Goal: Task Accomplishment & Management: Use online tool/utility

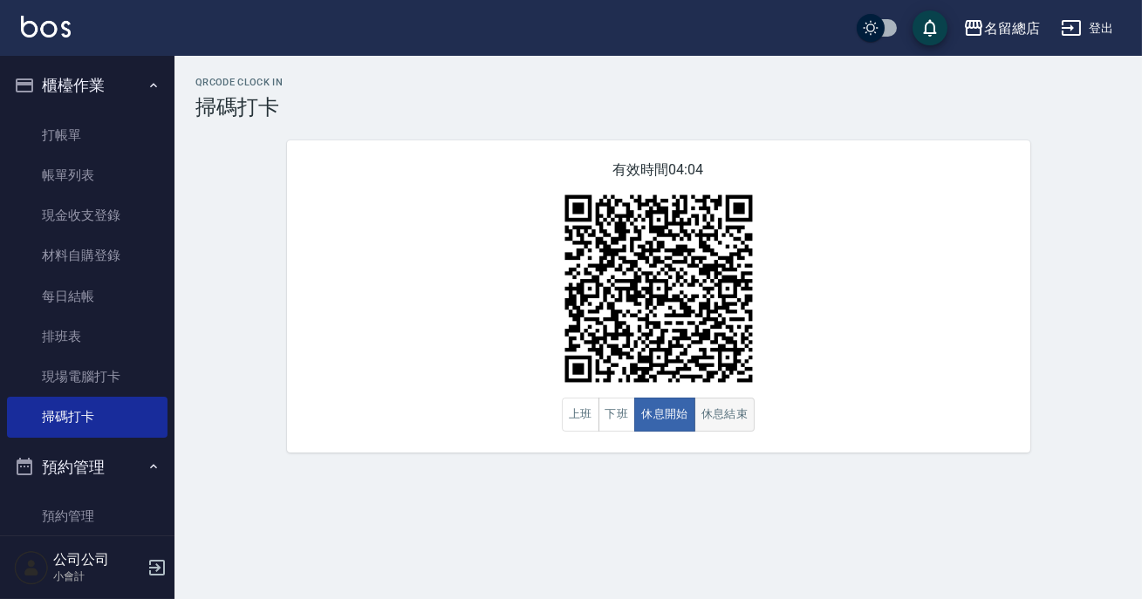
click at [744, 411] on button "休息結束" at bounding box center [724, 415] width 61 height 34
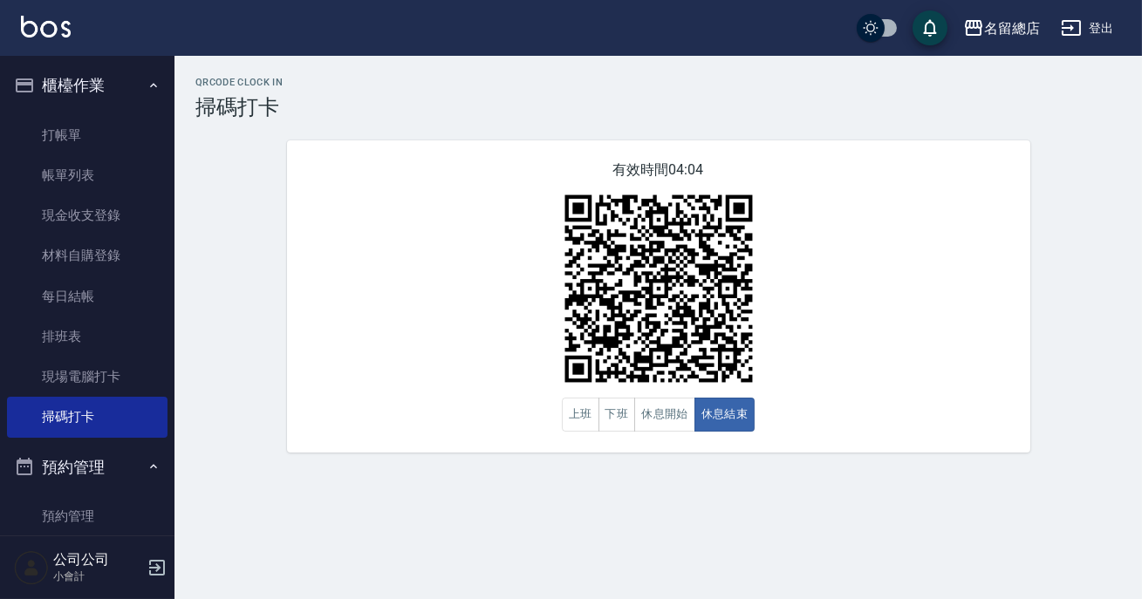
click at [952, 243] on div "有效時間 04:04 上班 下班 休息開始 休息結束" at bounding box center [658, 296] width 743 height 312
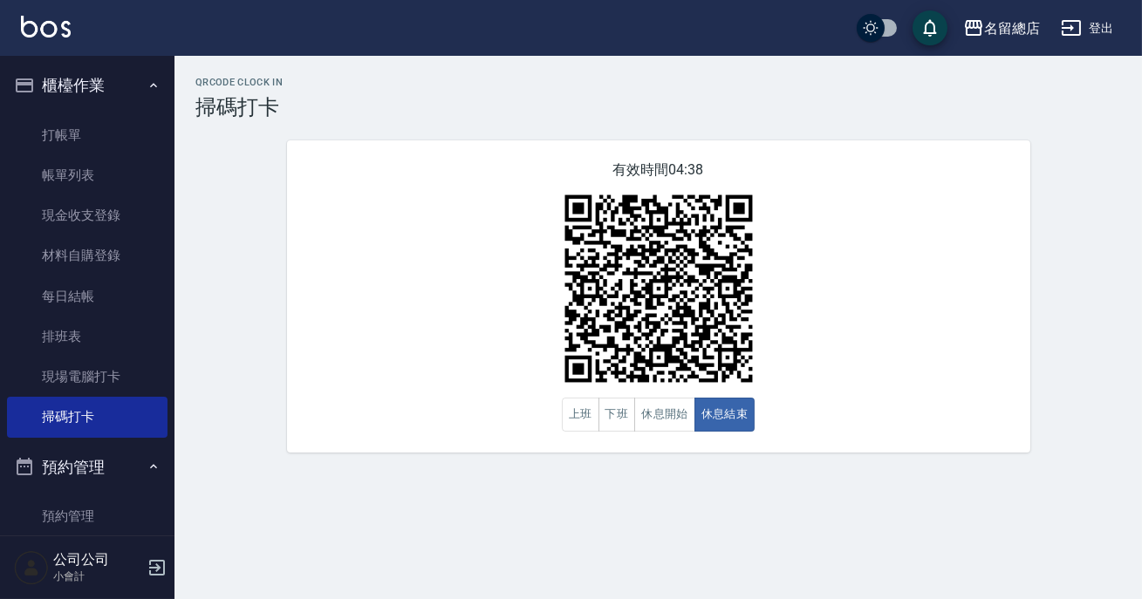
click at [952, 243] on div "有效時間 04:38 上班 下班 休息開始 休息結束" at bounding box center [658, 296] width 743 height 312
click at [660, 424] on button "休息開始" at bounding box center [664, 415] width 61 height 34
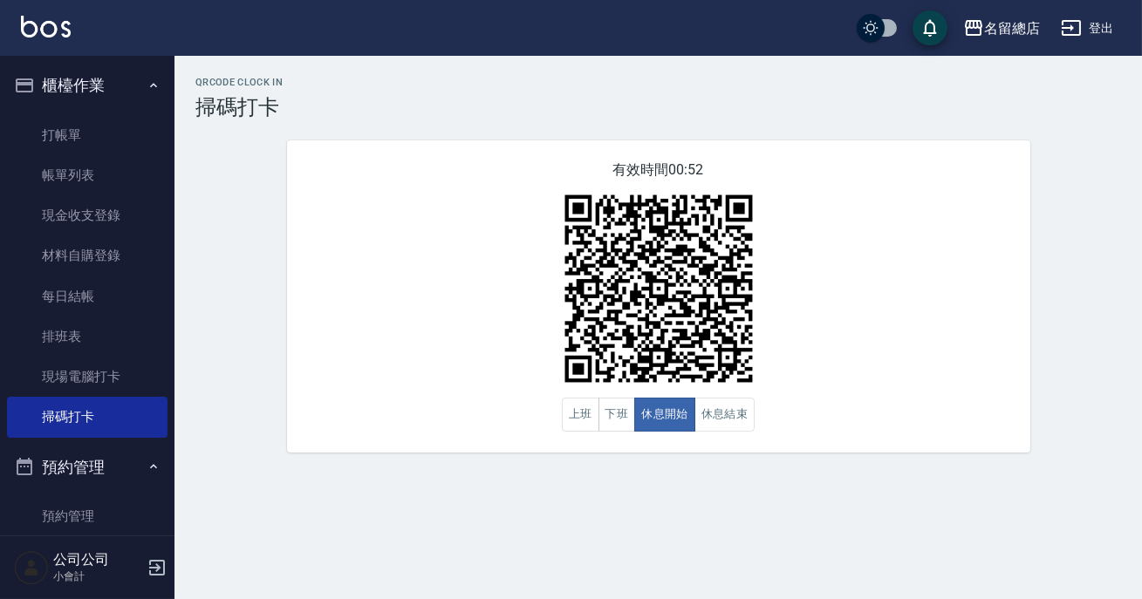
click at [979, 332] on div "有效時間 00:52 上班 下班 休息開始 休息結束" at bounding box center [658, 296] width 743 height 312
click at [708, 427] on button "休息結束" at bounding box center [724, 415] width 61 height 34
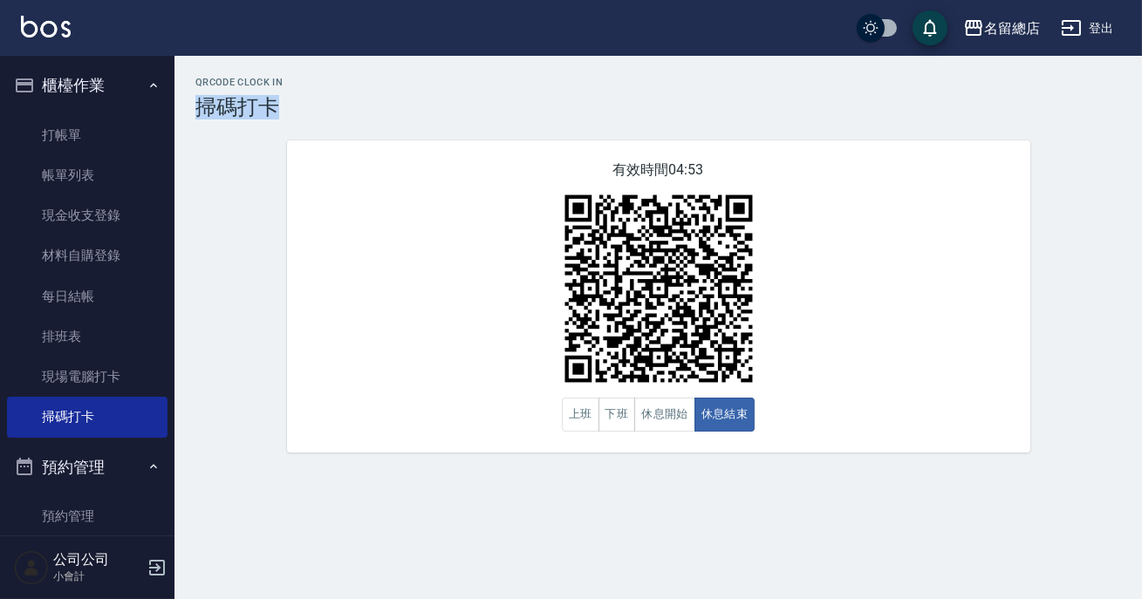
drag, startPoint x: 349, startPoint y: 81, endPoint x: 345, endPoint y: 136, distance: 55.1
click at [341, 113] on div "QRcode Clock In 掃碼打卡" at bounding box center [658, 98] width 926 height 43
click at [687, 432] on button "休息開始" at bounding box center [664, 415] width 61 height 34
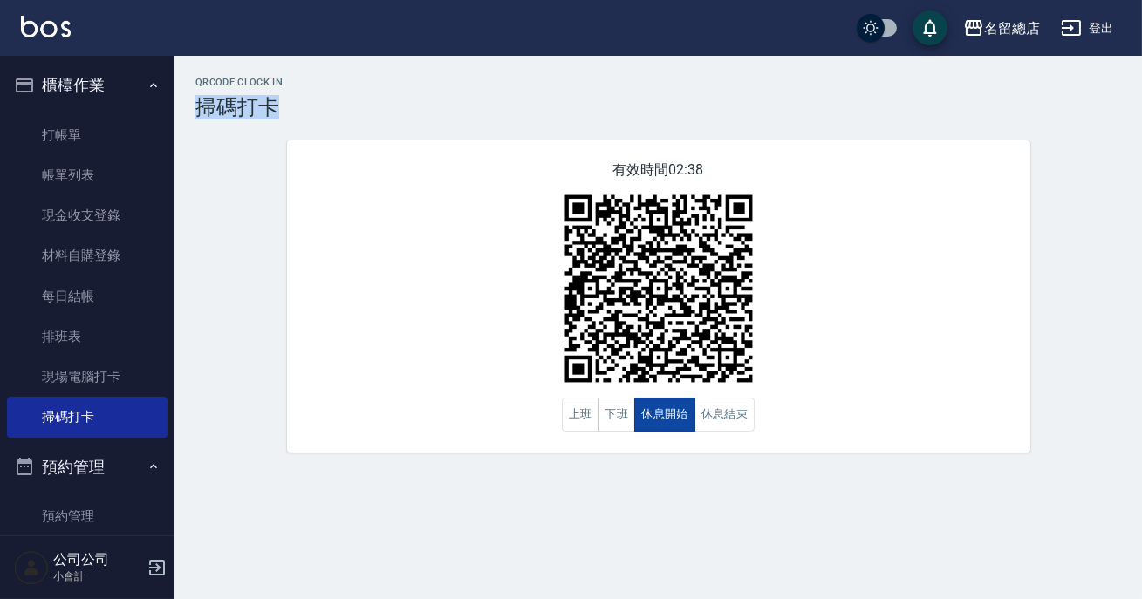
click at [643, 402] on button "休息開始" at bounding box center [664, 415] width 61 height 34
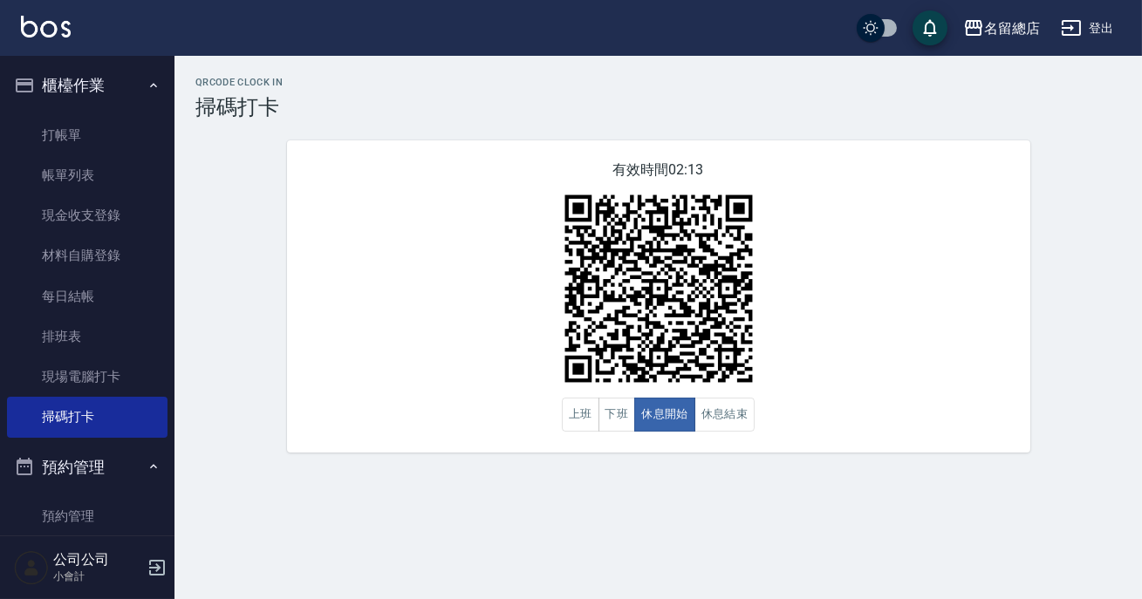
click at [818, 360] on div "有效時間 02:13 上班 下班 休息開始 休息結束" at bounding box center [658, 296] width 743 height 312
click at [634, 437] on div "有效時間 02:12 上班 下班 休息開始 休息結束" at bounding box center [658, 296] width 743 height 312
click at [724, 417] on button "休息結束" at bounding box center [724, 415] width 61 height 34
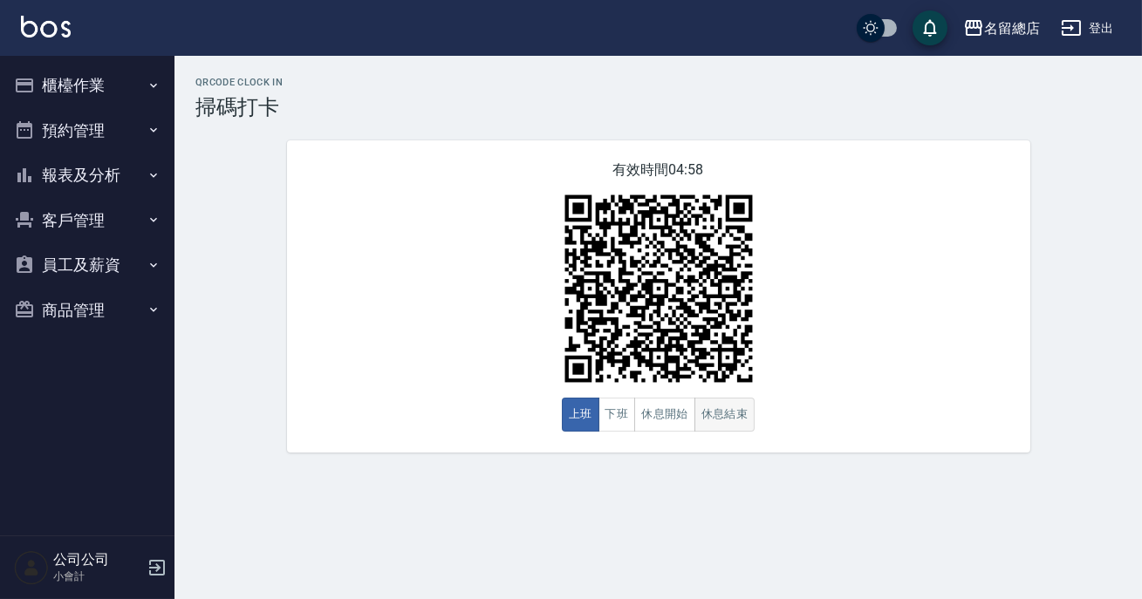
click at [704, 415] on button "休息結束" at bounding box center [724, 415] width 61 height 34
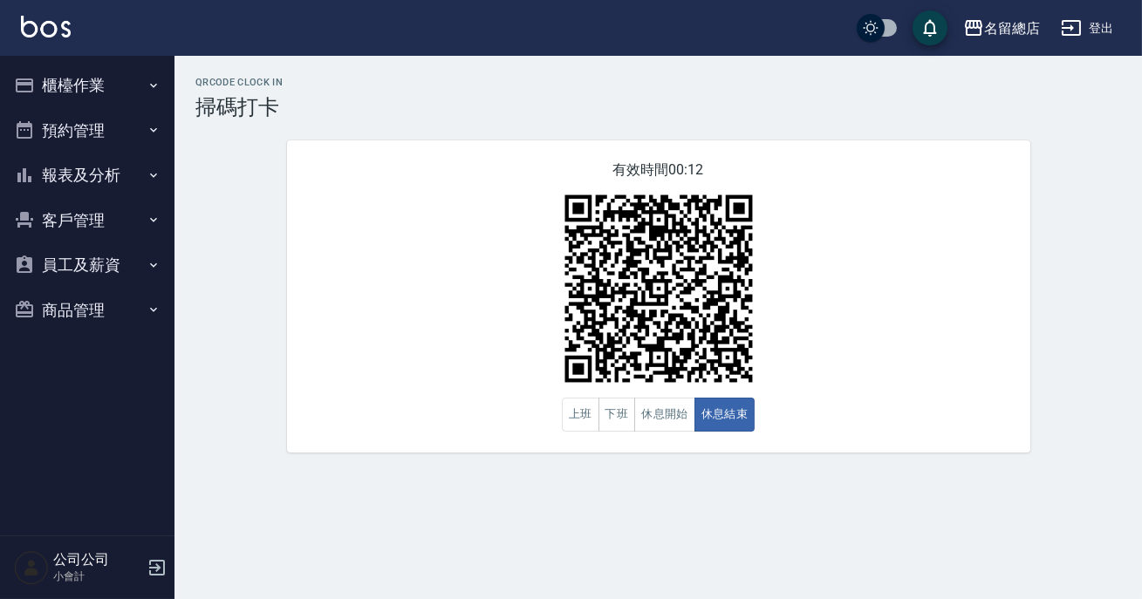
click at [147, 168] on icon "button" at bounding box center [154, 175] width 14 height 14
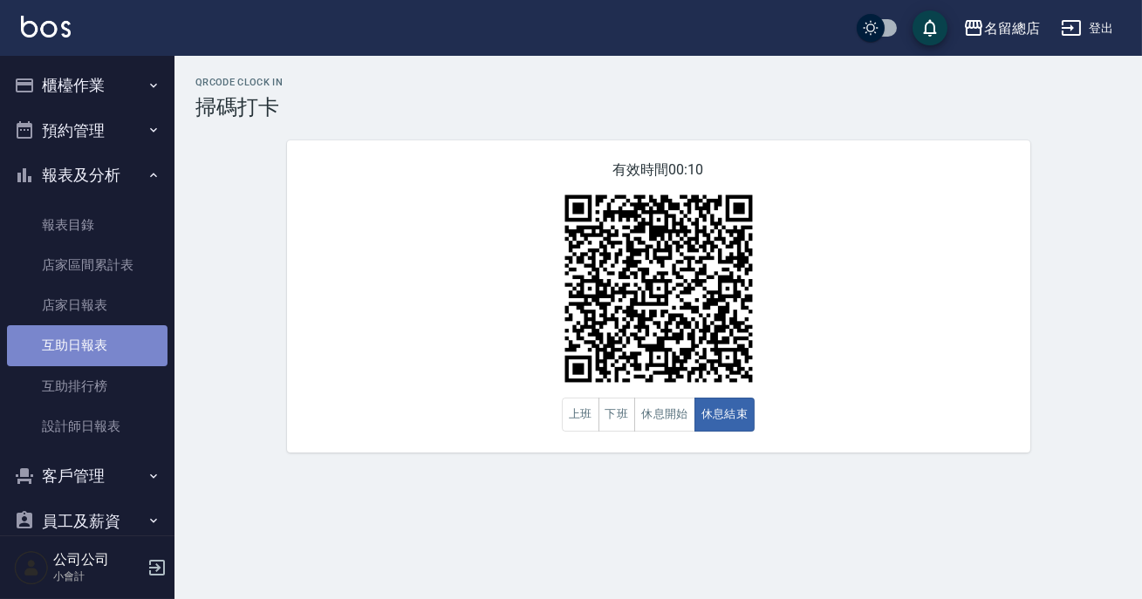
drag, startPoint x: 86, startPoint y: 340, endPoint x: 101, endPoint y: 337, distance: 15.2
click at [87, 340] on link "互助日報表" at bounding box center [87, 345] width 161 height 40
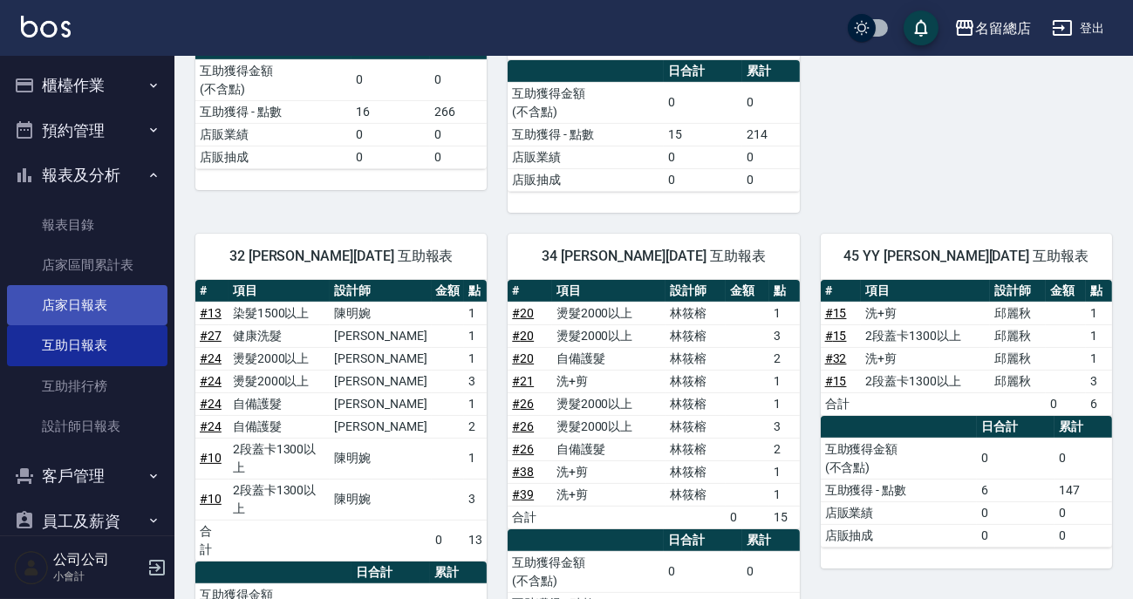
scroll to position [713, 0]
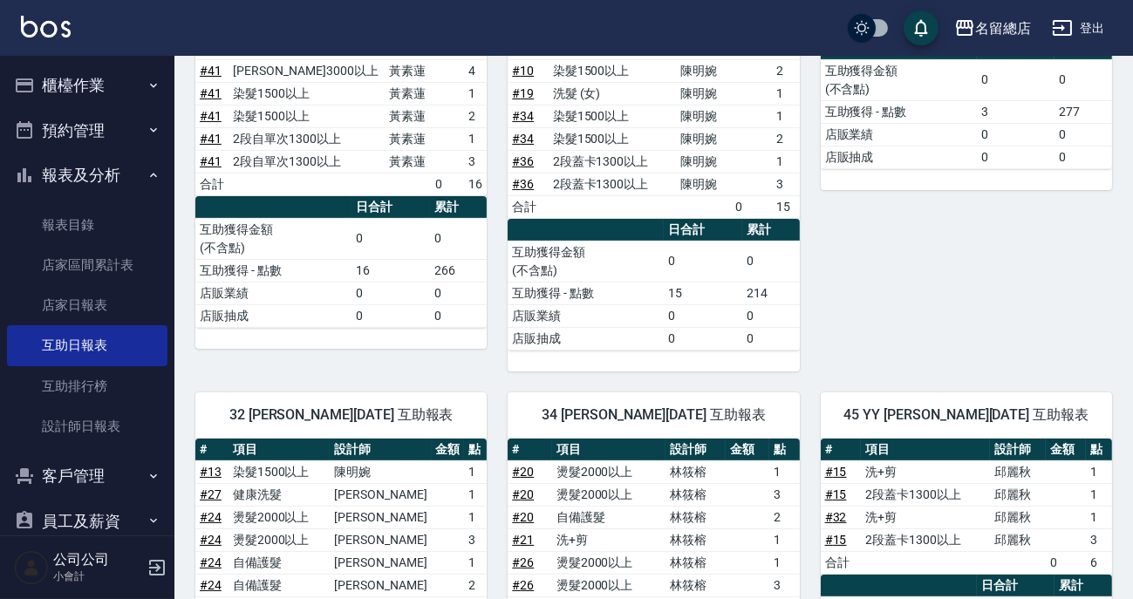
click at [48, 79] on button "櫃檯作業" at bounding box center [87, 85] width 161 height 45
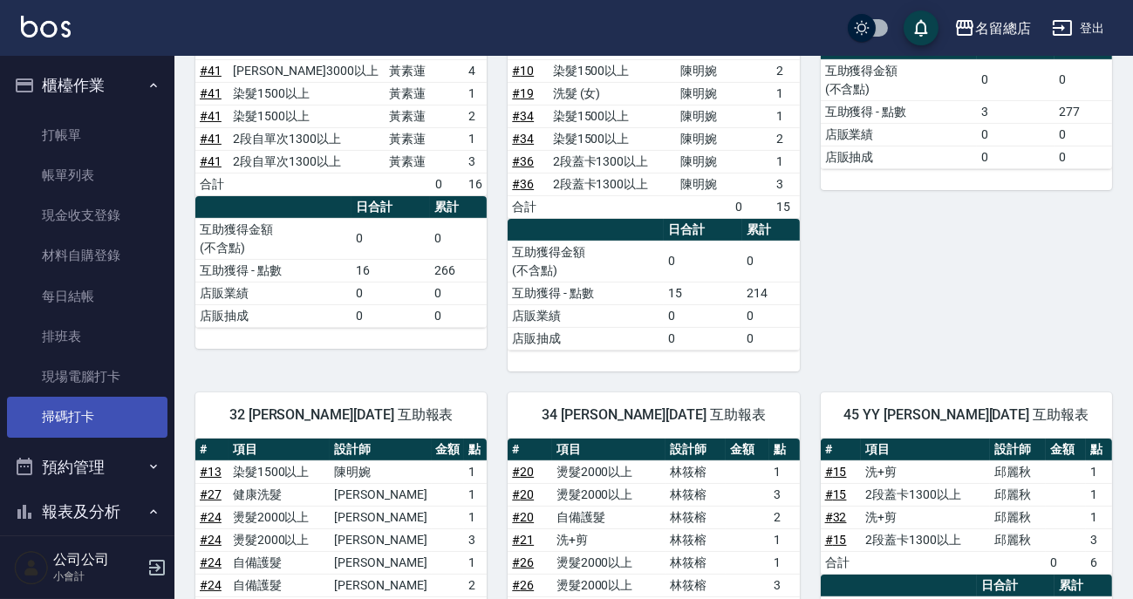
click at [106, 425] on link "掃碼打卡" at bounding box center [87, 417] width 161 height 40
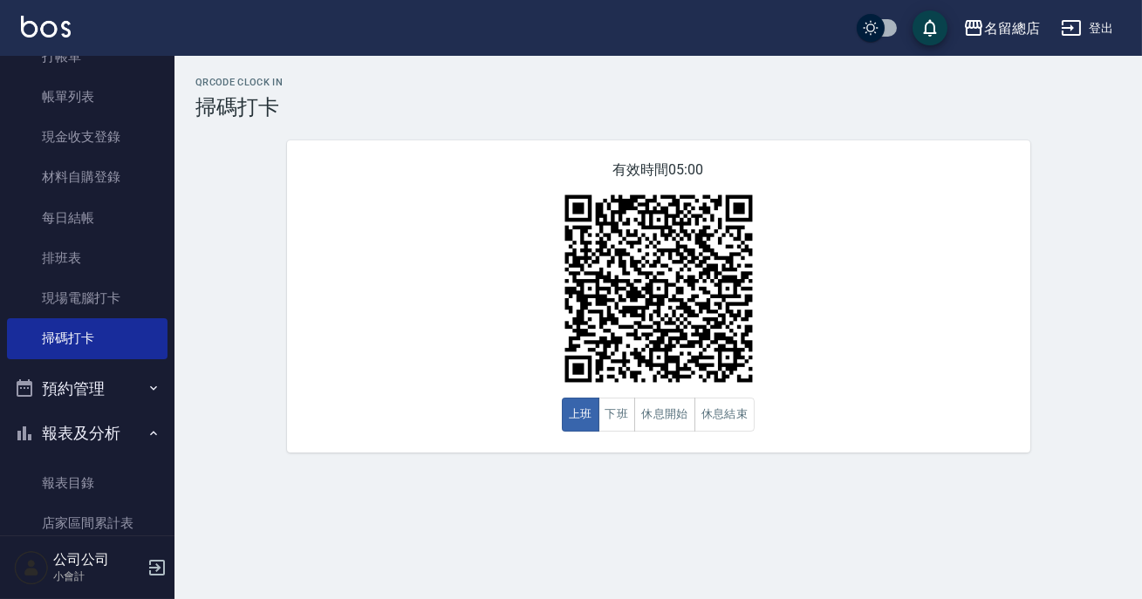
scroll to position [158, 0]
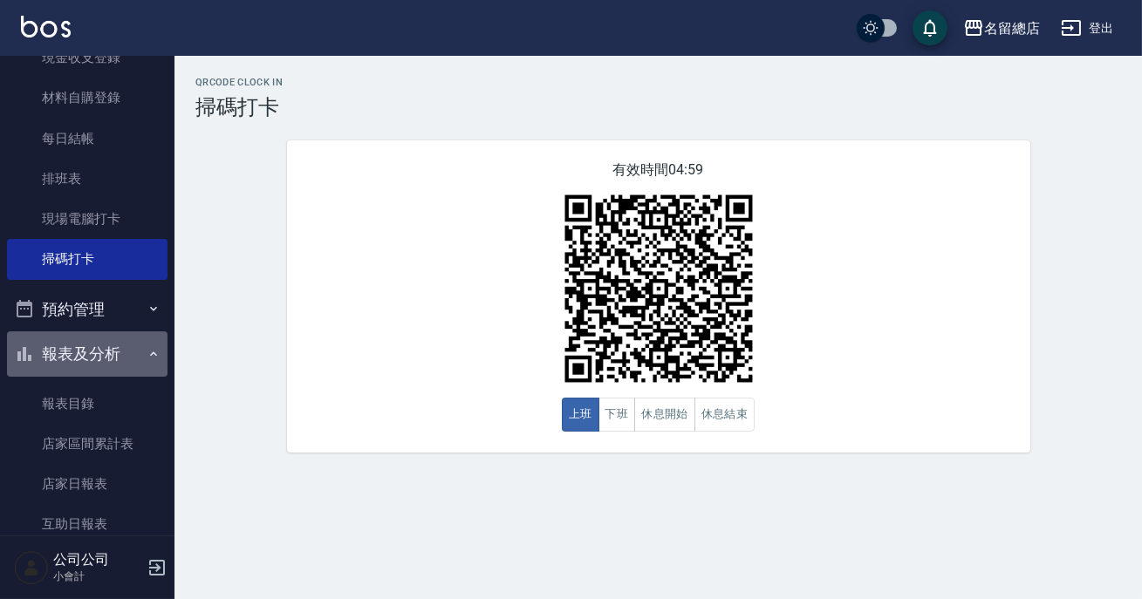
click at [127, 353] on button "報表及分析" at bounding box center [87, 354] width 161 height 45
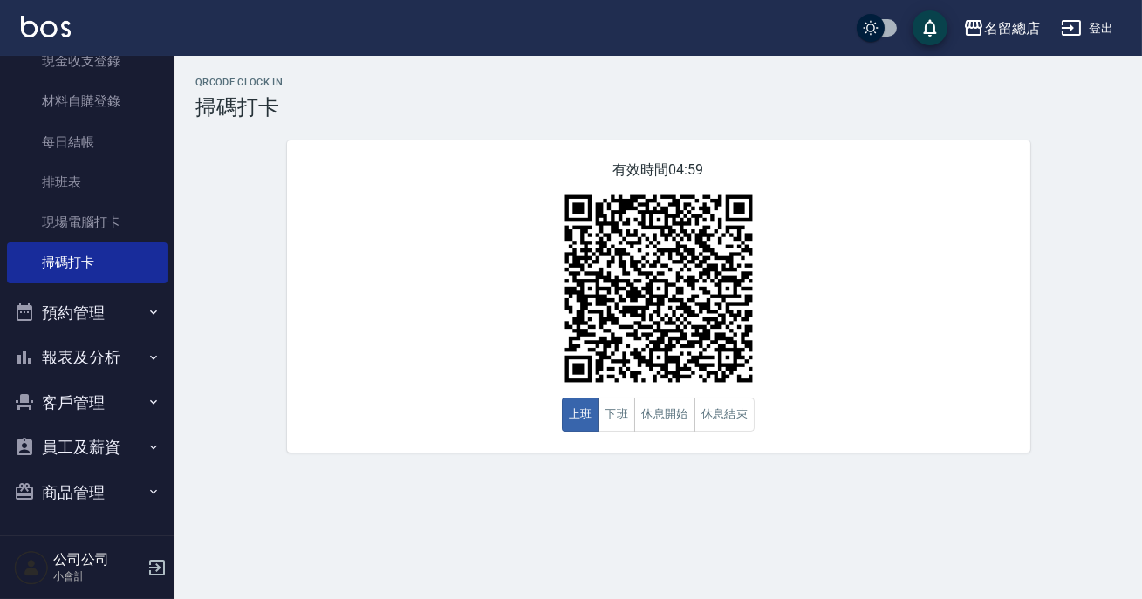
scroll to position [154, 0]
click at [127, 352] on button "報表及分析" at bounding box center [87, 357] width 161 height 45
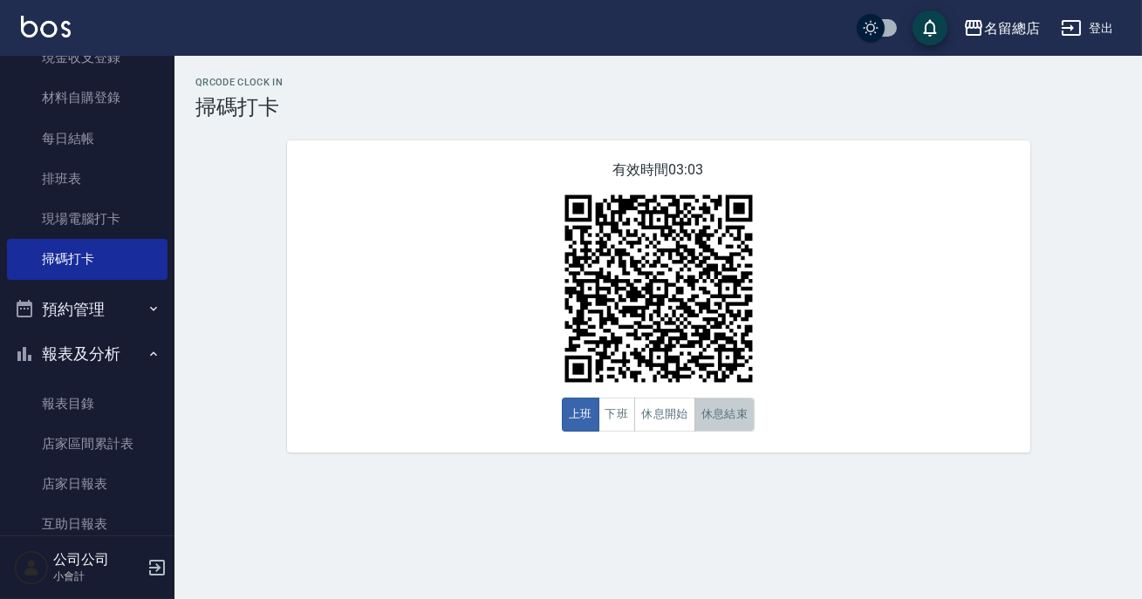
click at [721, 410] on button "休息結束" at bounding box center [724, 415] width 61 height 34
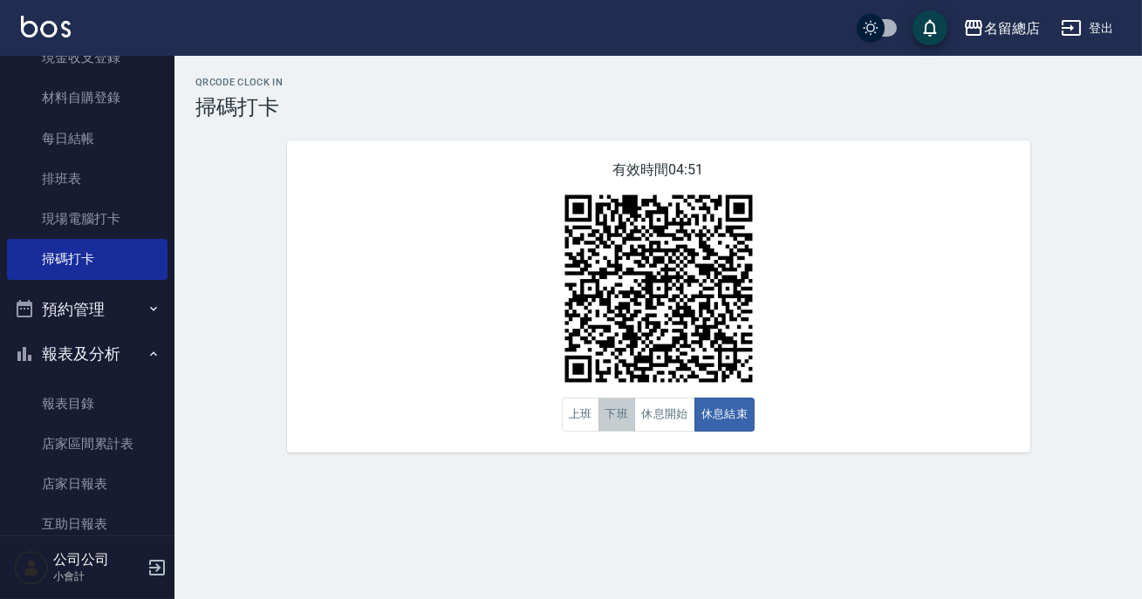
click at [619, 418] on button "下班" at bounding box center [617, 415] width 38 height 34
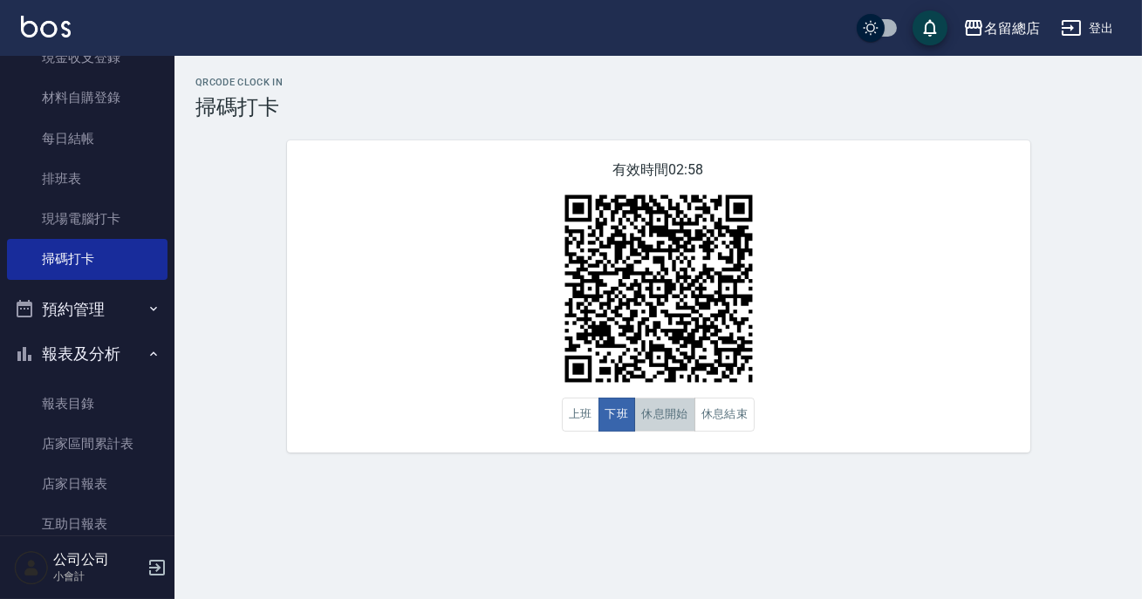
drag, startPoint x: 664, startPoint y: 425, endPoint x: 768, endPoint y: 393, distance: 108.7
click at [698, 415] on div "上班 下班 休息開始 休息結束" at bounding box center [659, 415] width 194 height 34
click at [681, 450] on div "有效時間 02:58 上班 下班 休息開始 休息結束" at bounding box center [658, 296] width 743 height 312
click at [720, 405] on button "休息結束" at bounding box center [724, 415] width 61 height 34
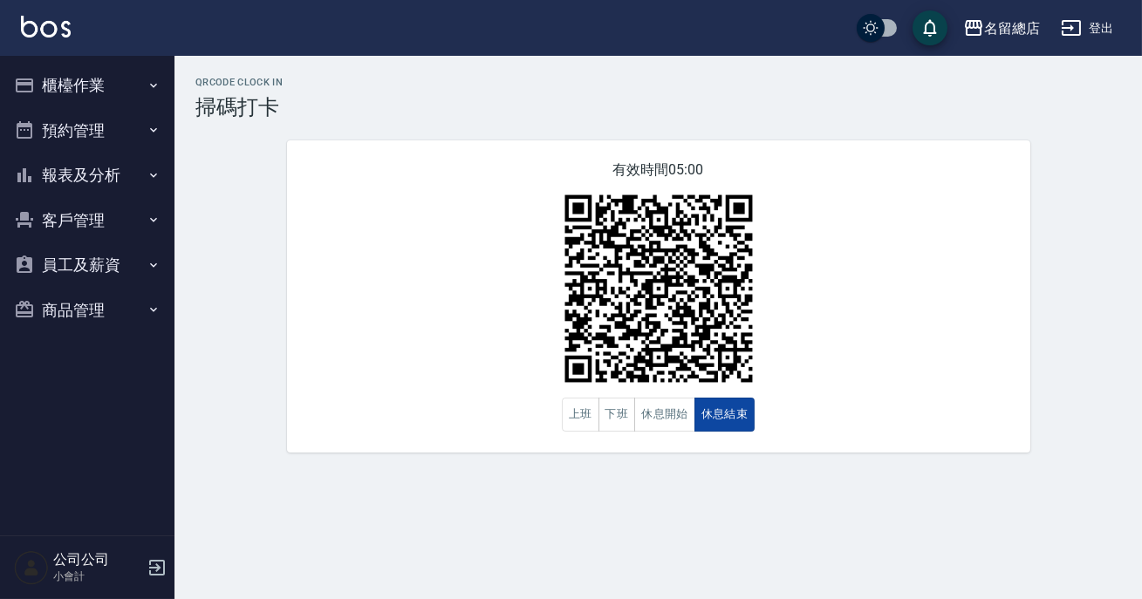
click at [728, 414] on button "休息結束" at bounding box center [724, 415] width 61 height 34
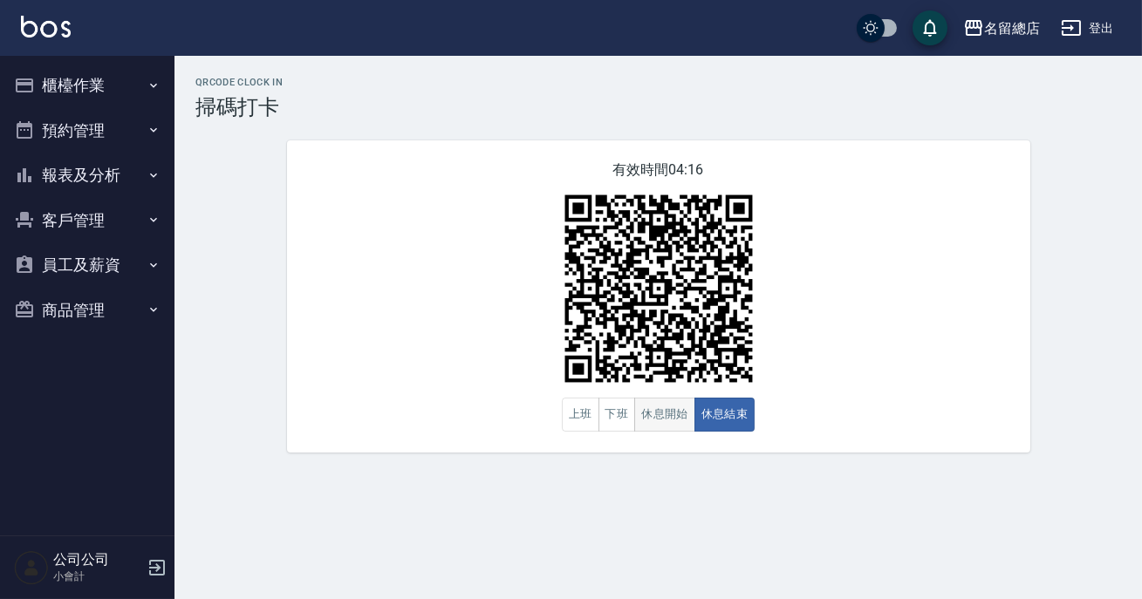
click at [669, 423] on button "休息開始" at bounding box center [664, 415] width 61 height 34
